Goal: Information Seeking & Learning: Learn about a topic

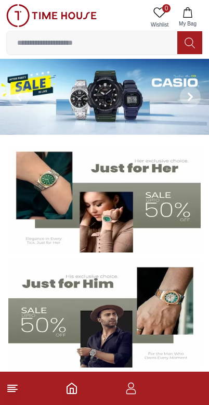
click at [170, 86] on img at bounding box center [104, 97] width 209 height 76
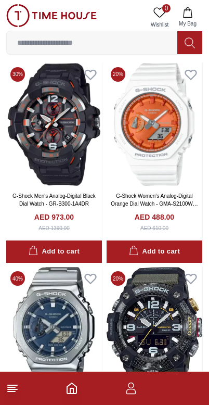
scroll to position [1333, 0]
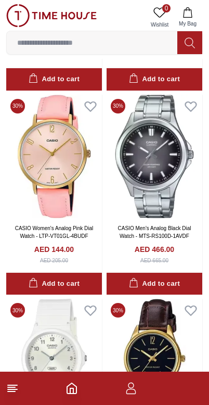
scroll to position [3596, 0]
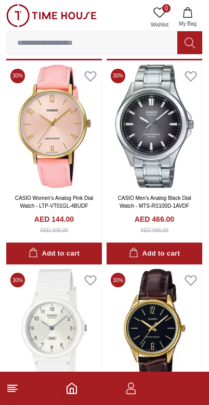
click at [168, 132] on img at bounding box center [155, 125] width 96 height 123
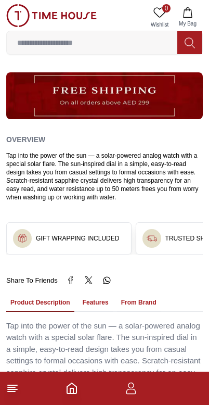
click at [69, 393] on icon "Home" at bounding box center [71, 388] width 9 height 10
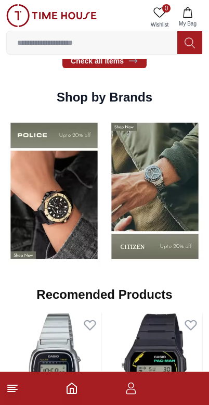
scroll to position [926, 0]
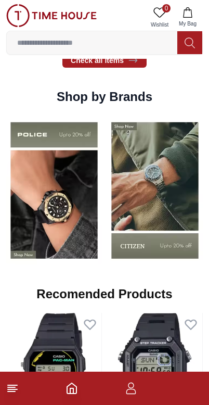
click at [163, 204] on img at bounding box center [155, 190] width 96 height 150
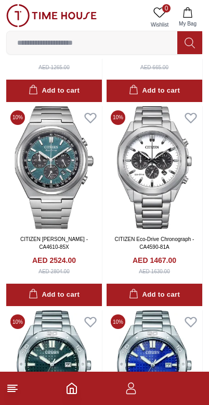
scroll to position [1044, 0]
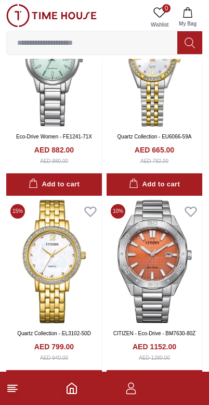
scroll to position [3182, 0]
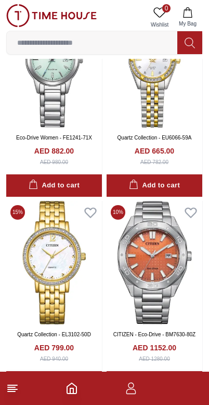
click at [8, 391] on line at bounding box center [11, 391] width 7 height 0
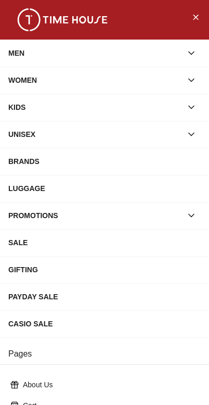
click at [18, 158] on div "BRANDS" at bounding box center [104, 161] width 192 height 19
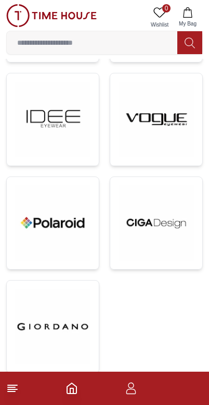
scroll to position [1217, 0]
click at [76, 316] on img at bounding box center [52, 326] width 75 height 75
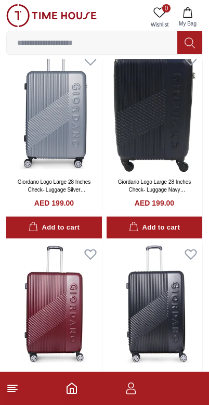
scroll to position [716, 0]
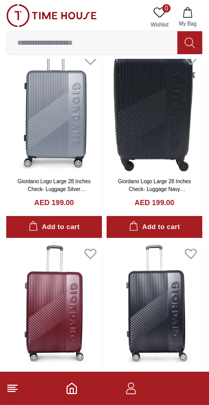
click at [11, 387] on line at bounding box center [11, 387] width 7 height 0
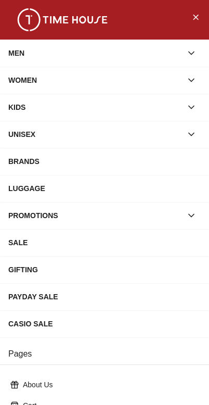
click at [45, 324] on div "CASIO SALE" at bounding box center [104, 323] width 192 height 19
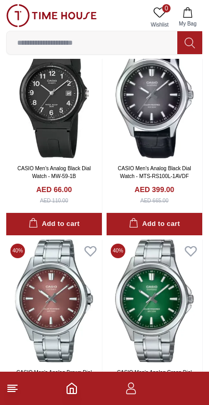
scroll to position [7515, 0]
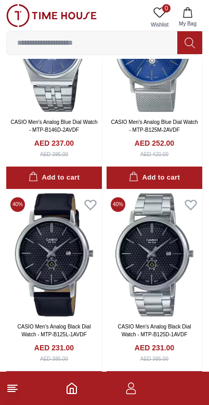
scroll to position [9389, 0]
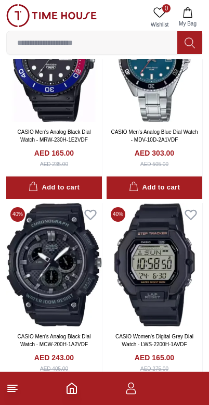
scroll to position [11025, 0]
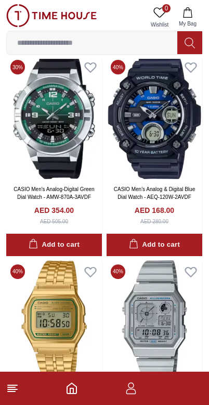
scroll to position [13814, 0]
